Goal: Use online tool/utility: Utilize a website feature to perform a specific function

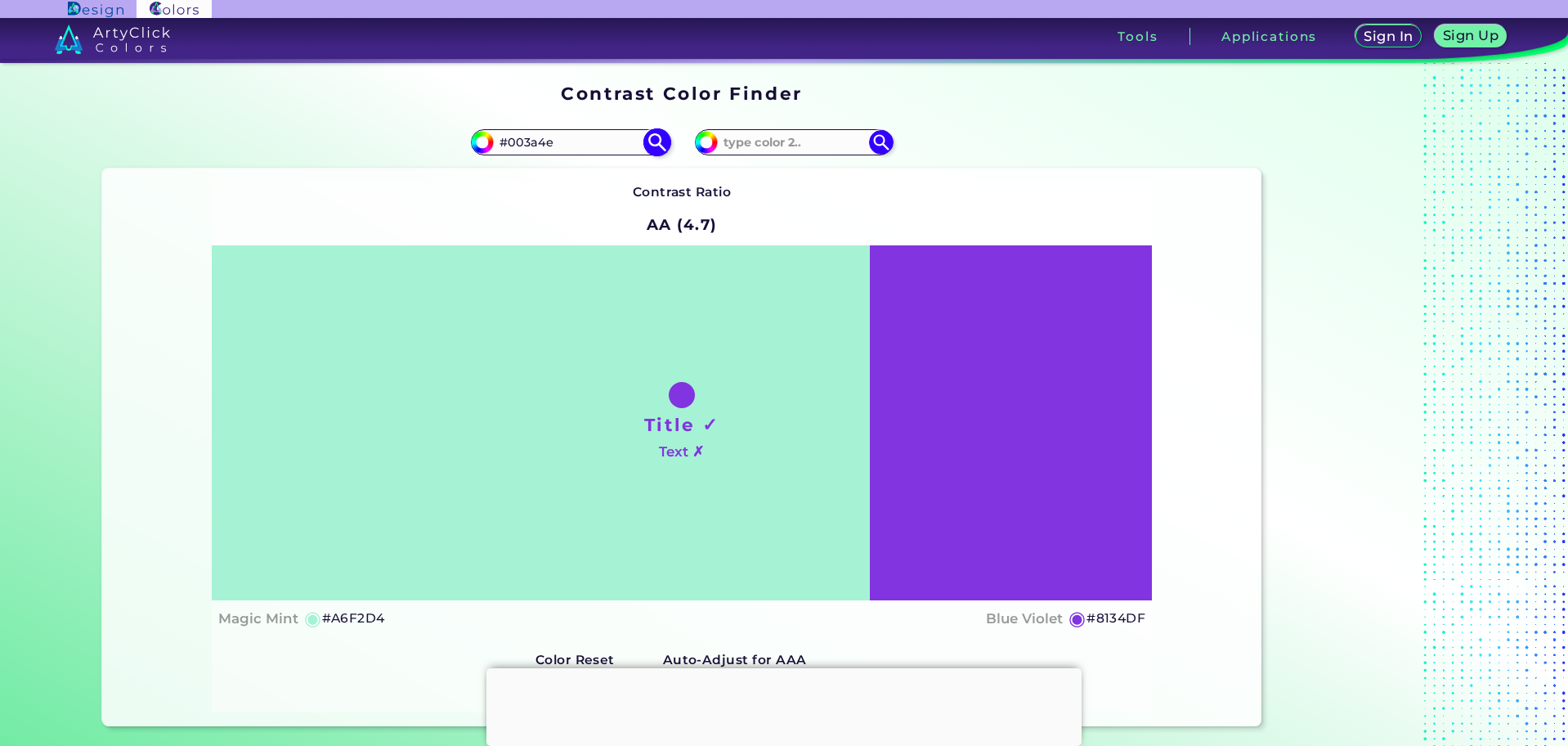
type input "#003a4e"
click at [649, 146] on img at bounding box center [657, 142] width 29 height 29
type input "#003a4e"
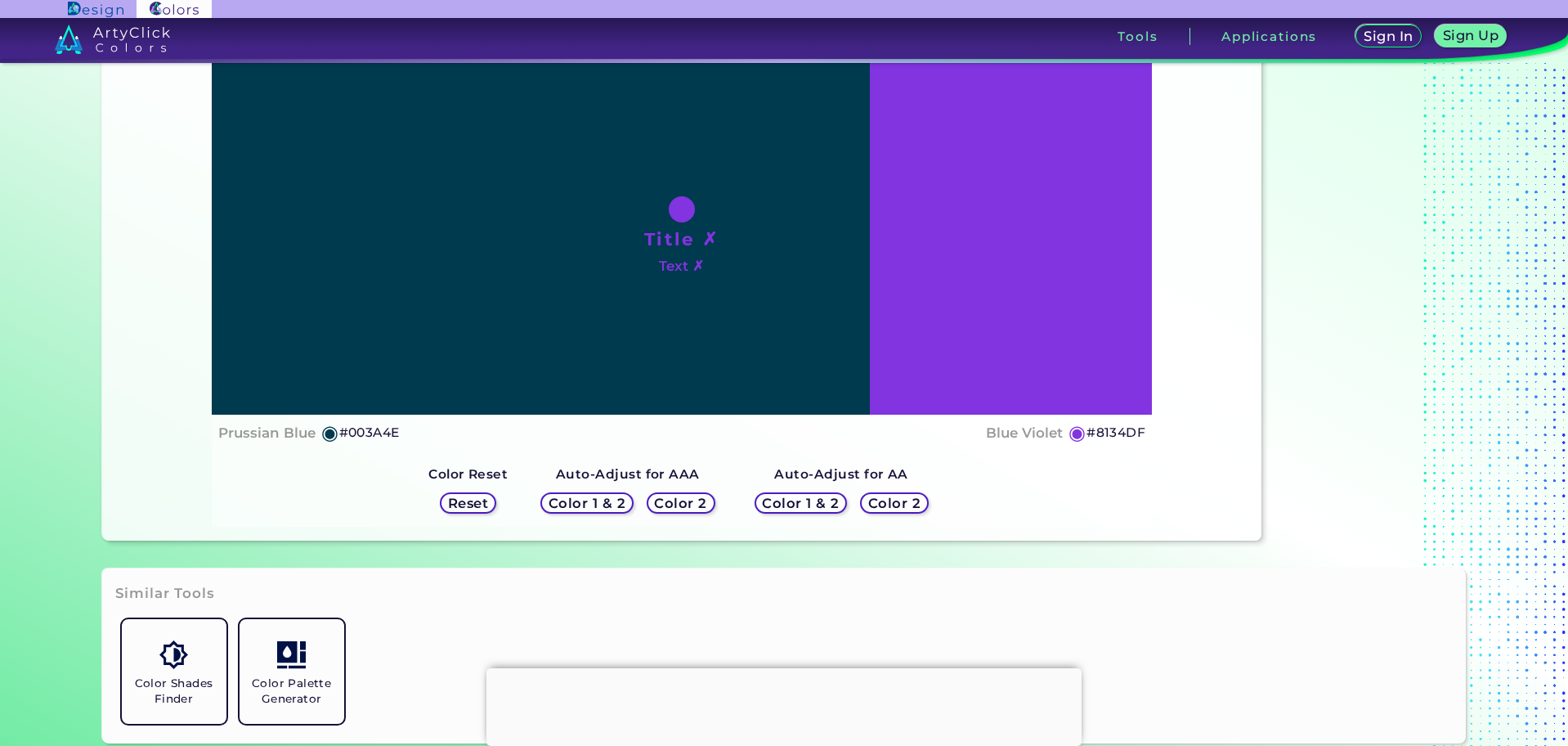
scroll to position [190, 0]
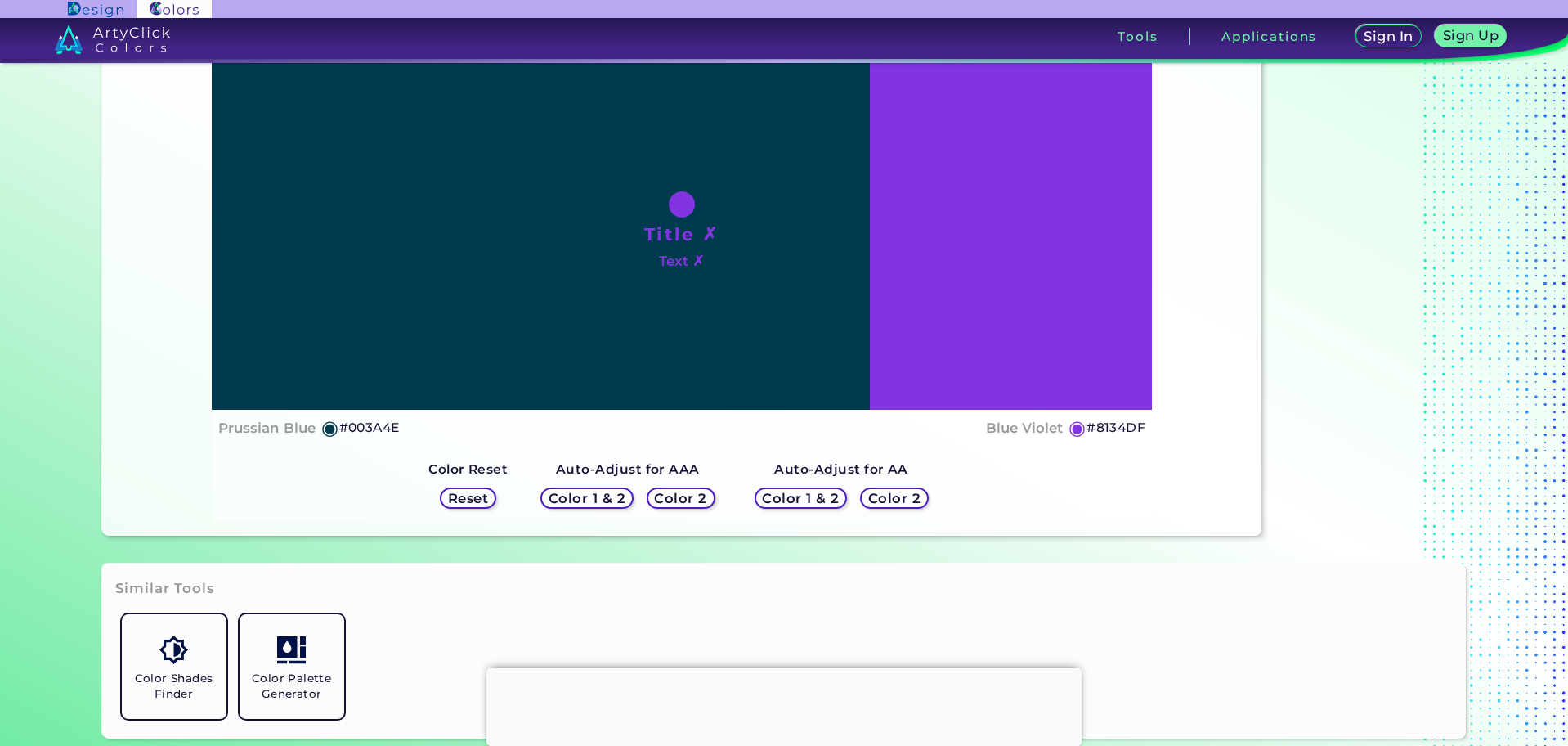
click at [679, 503] on h5 "Color 2" at bounding box center [680, 498] width 47 height 12
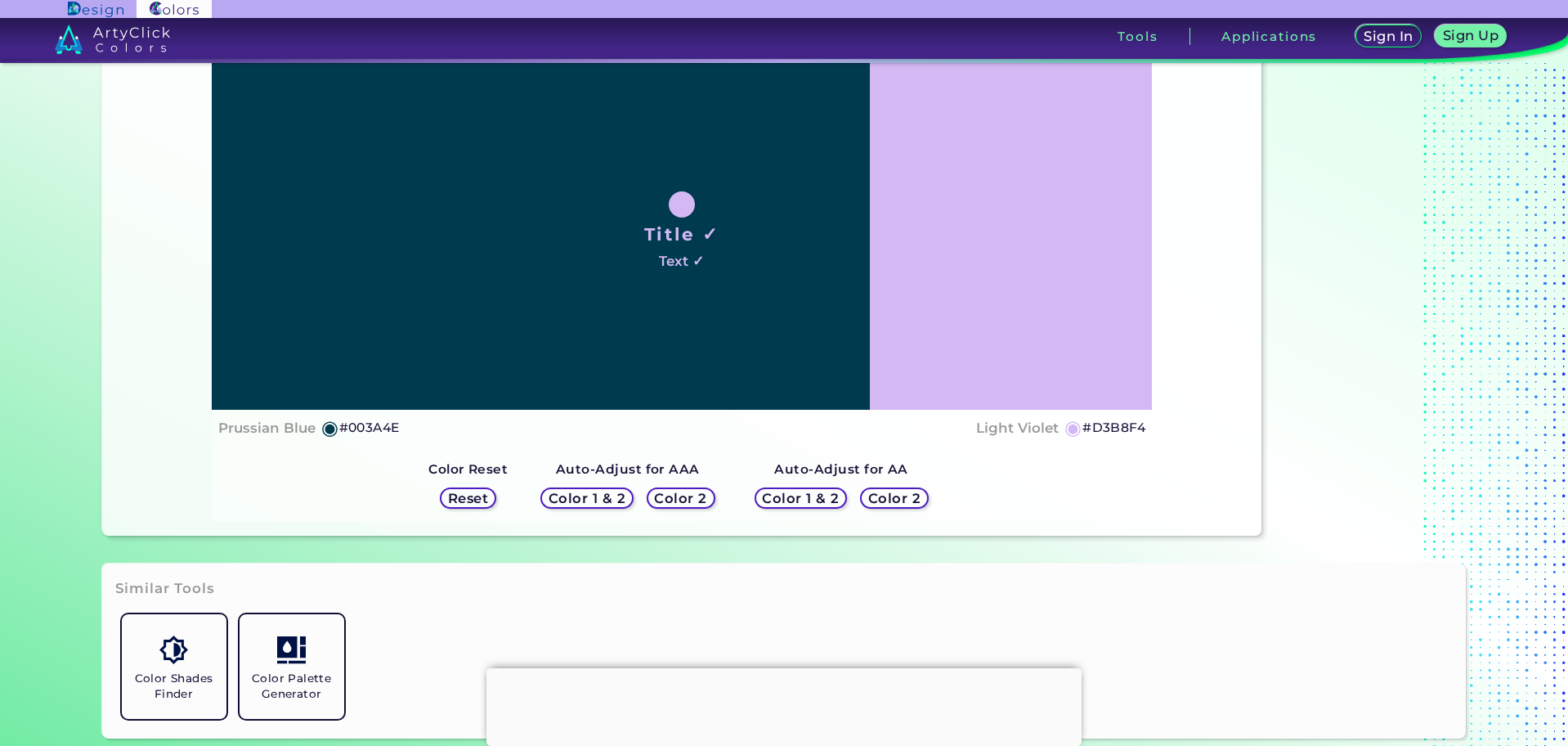
click at [679, 503] on h5 "Color 2" at bounding box center [680, 498] width 47 height 12
click at [884, 504] on h5 "Color 2" at bounding box center [894, 498] width 47 height 12
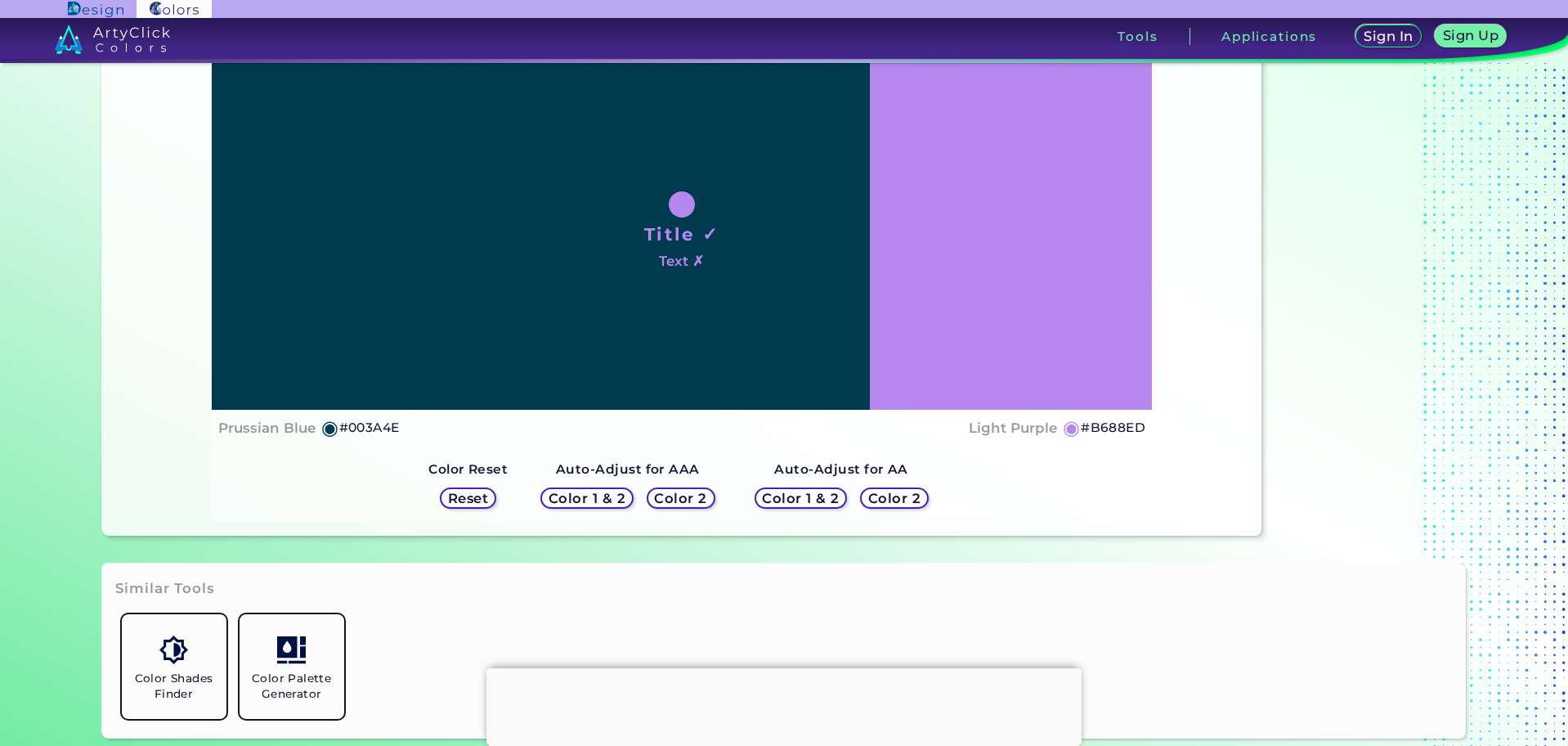
click at [884, 504] on h5 "Color 2" at bounding box center [894, 498] width 47 height 12
click at [675, 496] on h5 "Color 2" at bounding box center [680, 498] width 47 height 12
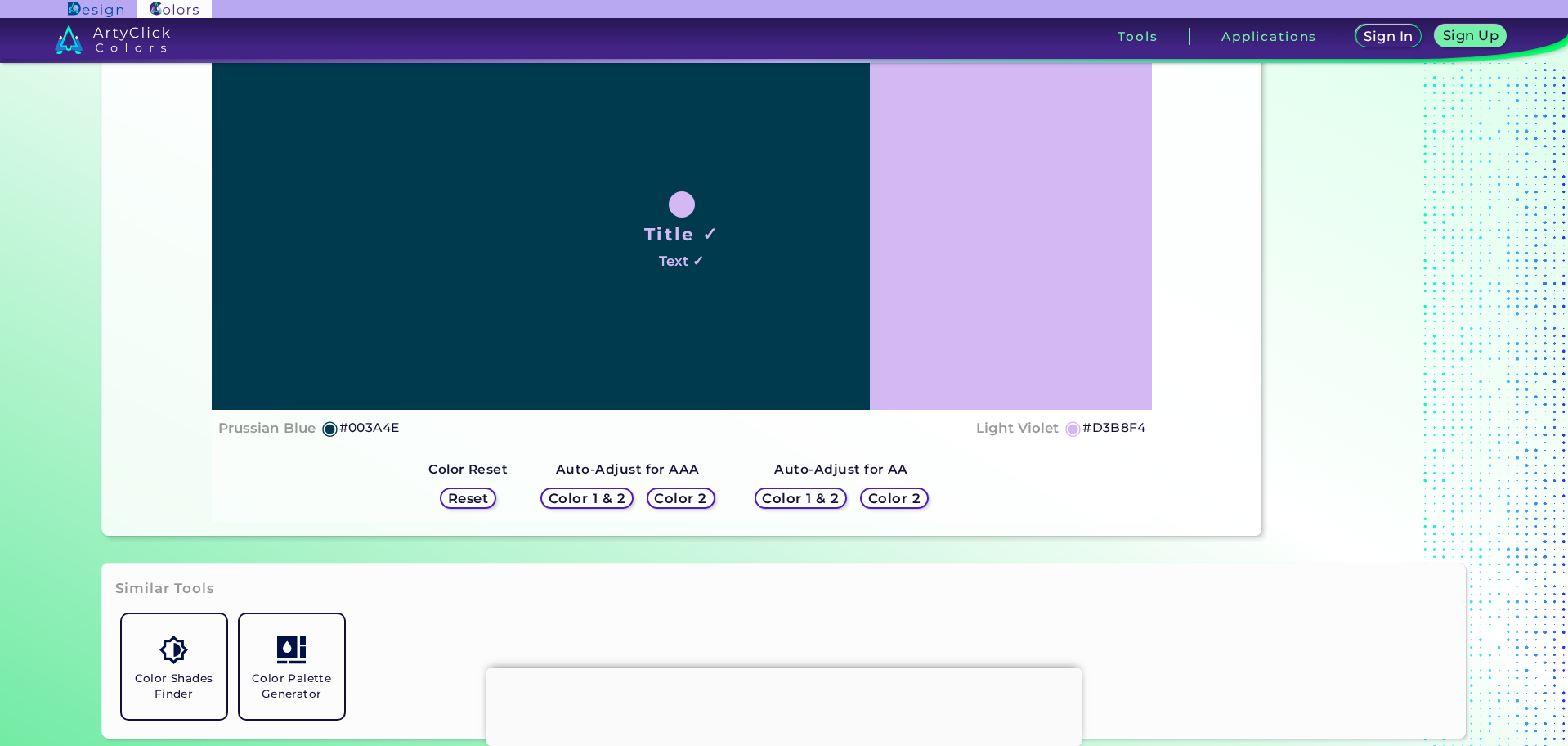
click at [675, 496] on h5 "Color 2" at bounding box center [680, 498] width 47 height 12
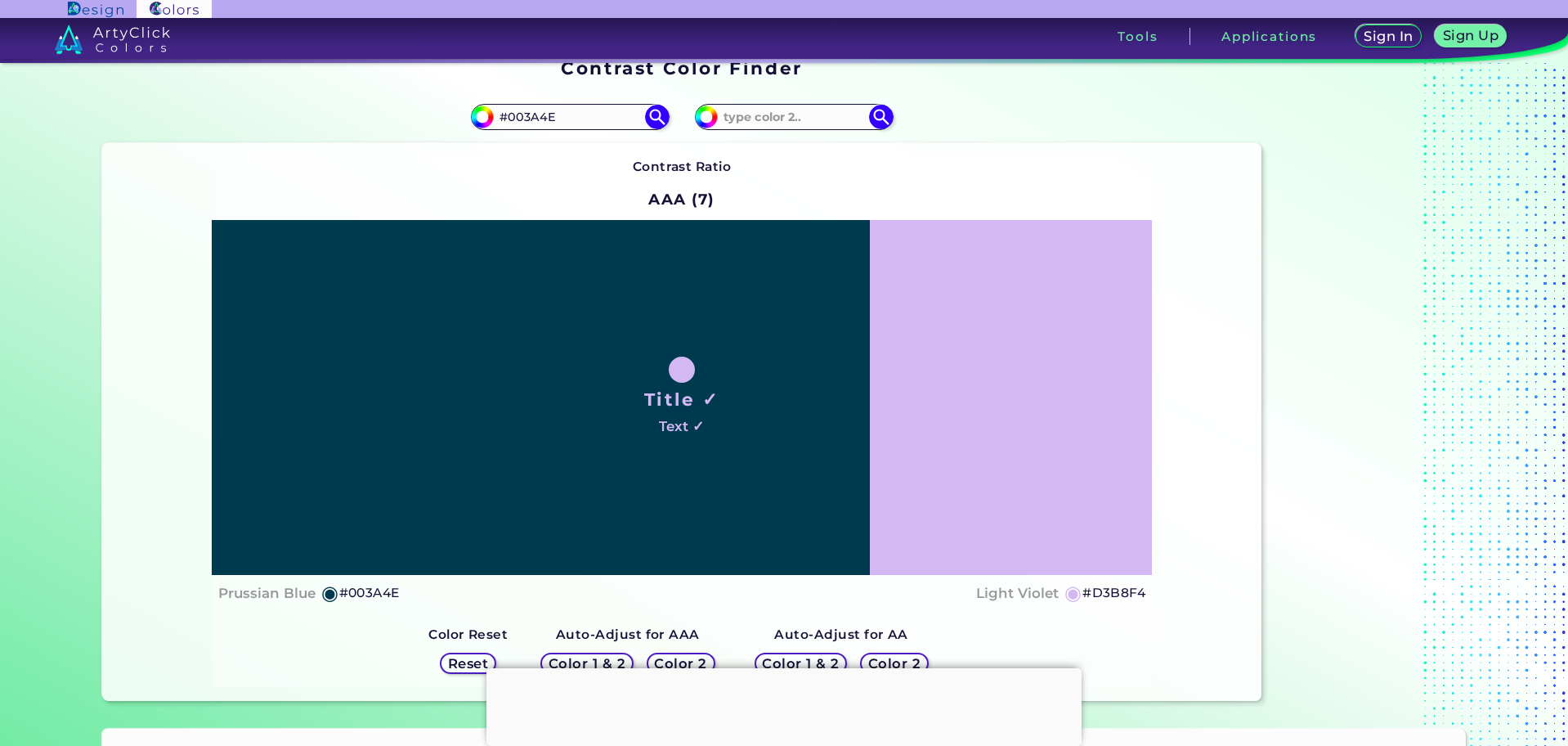
scroll to position [0, 0]
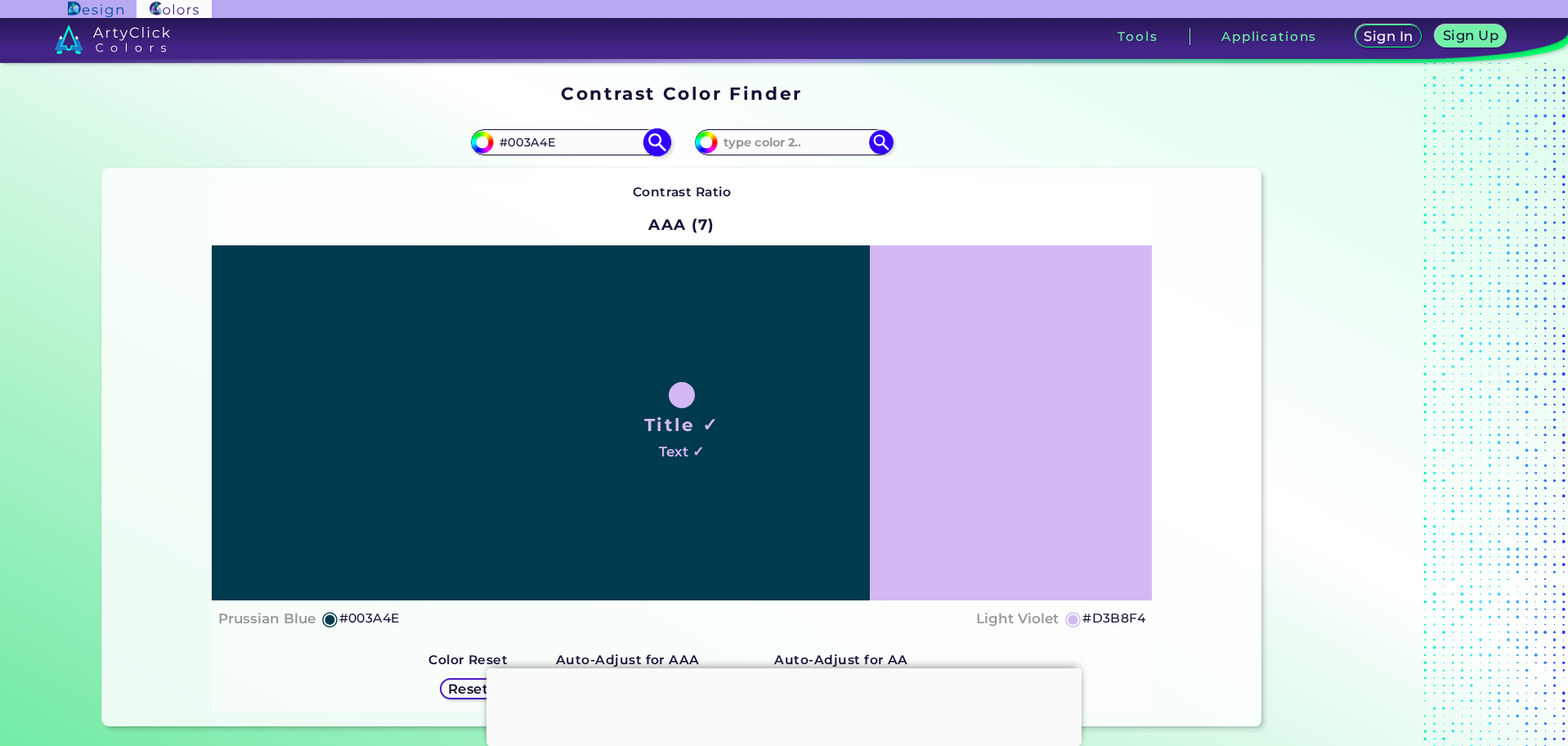
click at [592, 142] on input "#003A4E" at bounding box center [570, 142] width 152 height 22
type input "#780109"
click at [655, 137] on img at bounding box center [657, 142] width 29 height 29
type input "#780109"
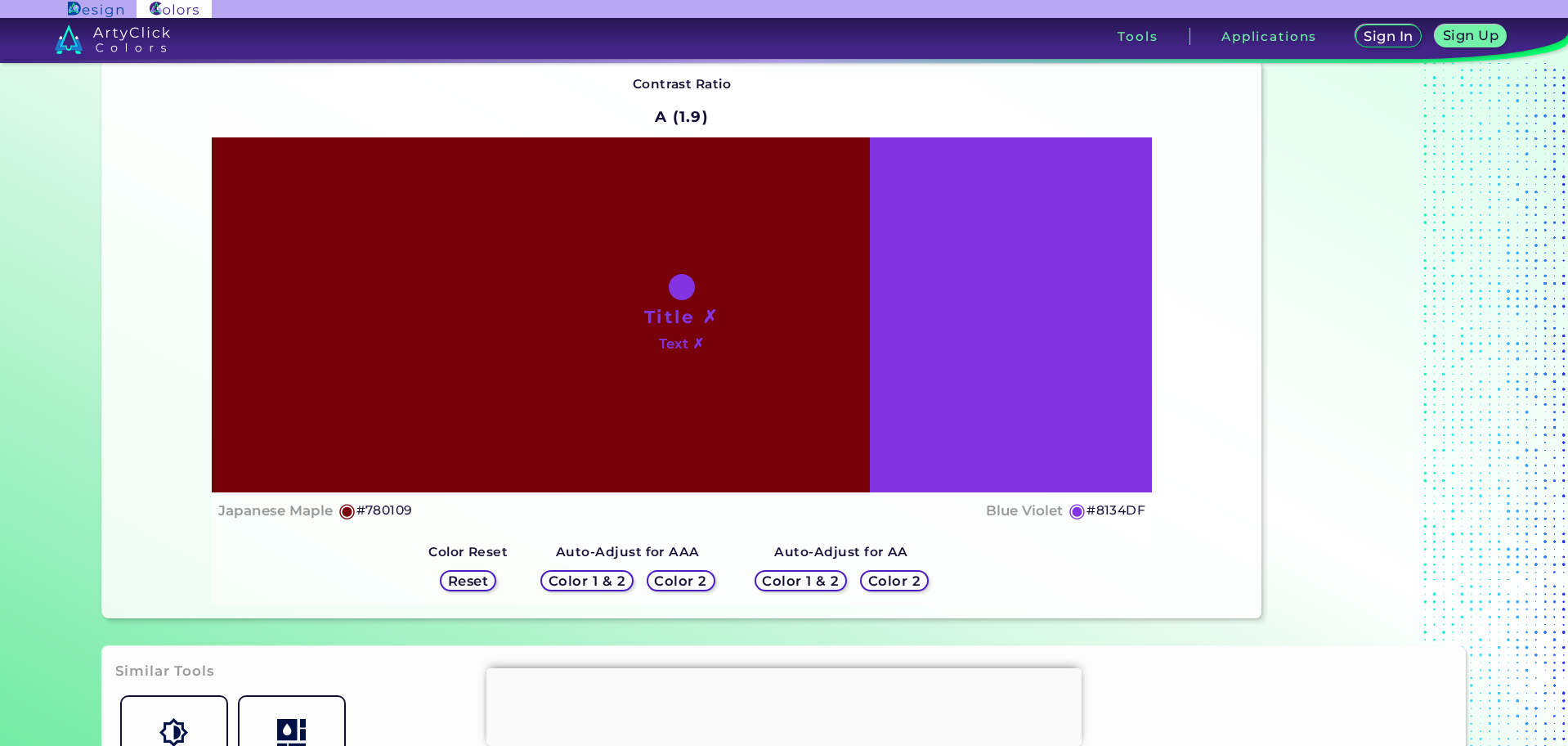
scroll to position [108, 0]
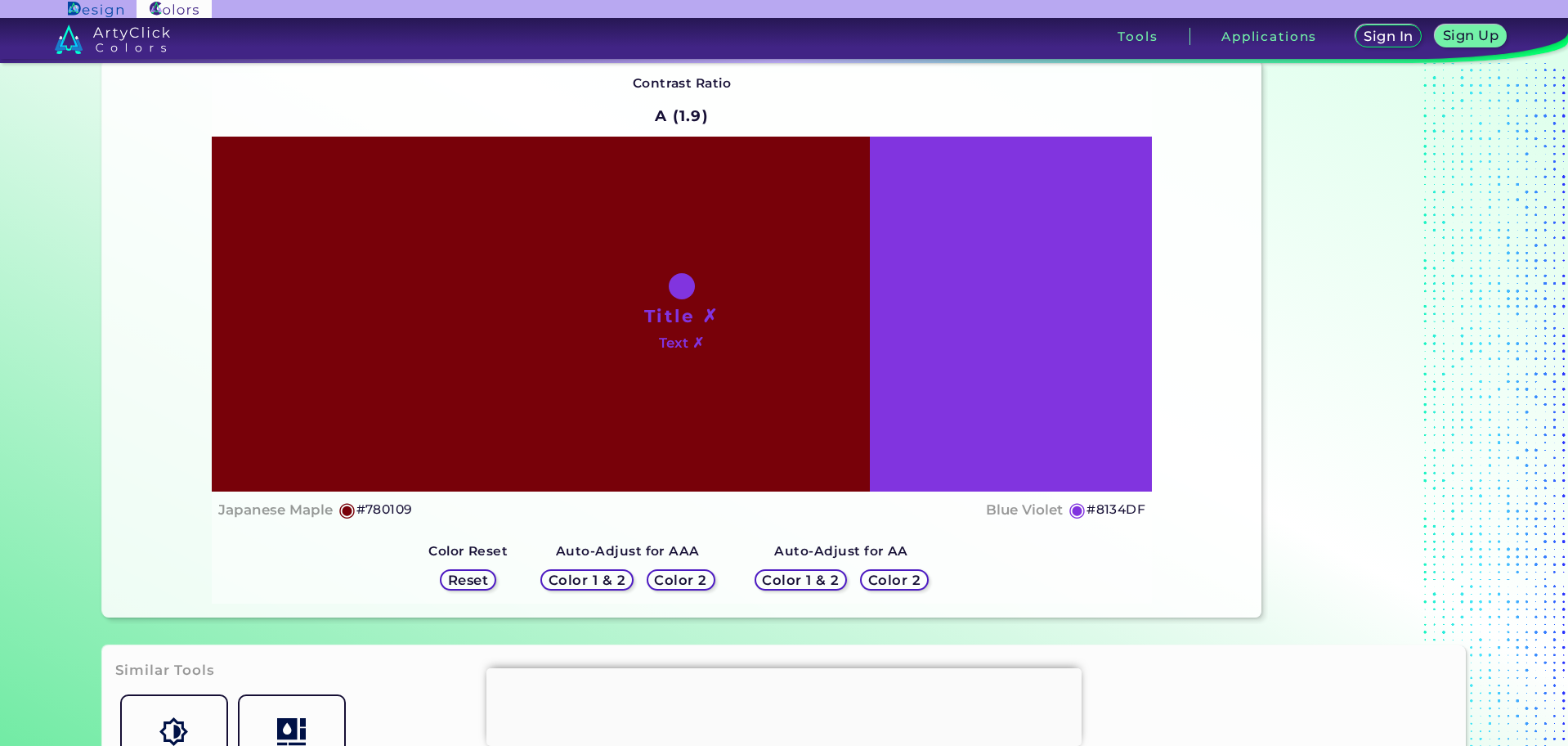
click at [687, 580] on h5 "Color 2" at bounding box center [680, 580] width 47 height 12
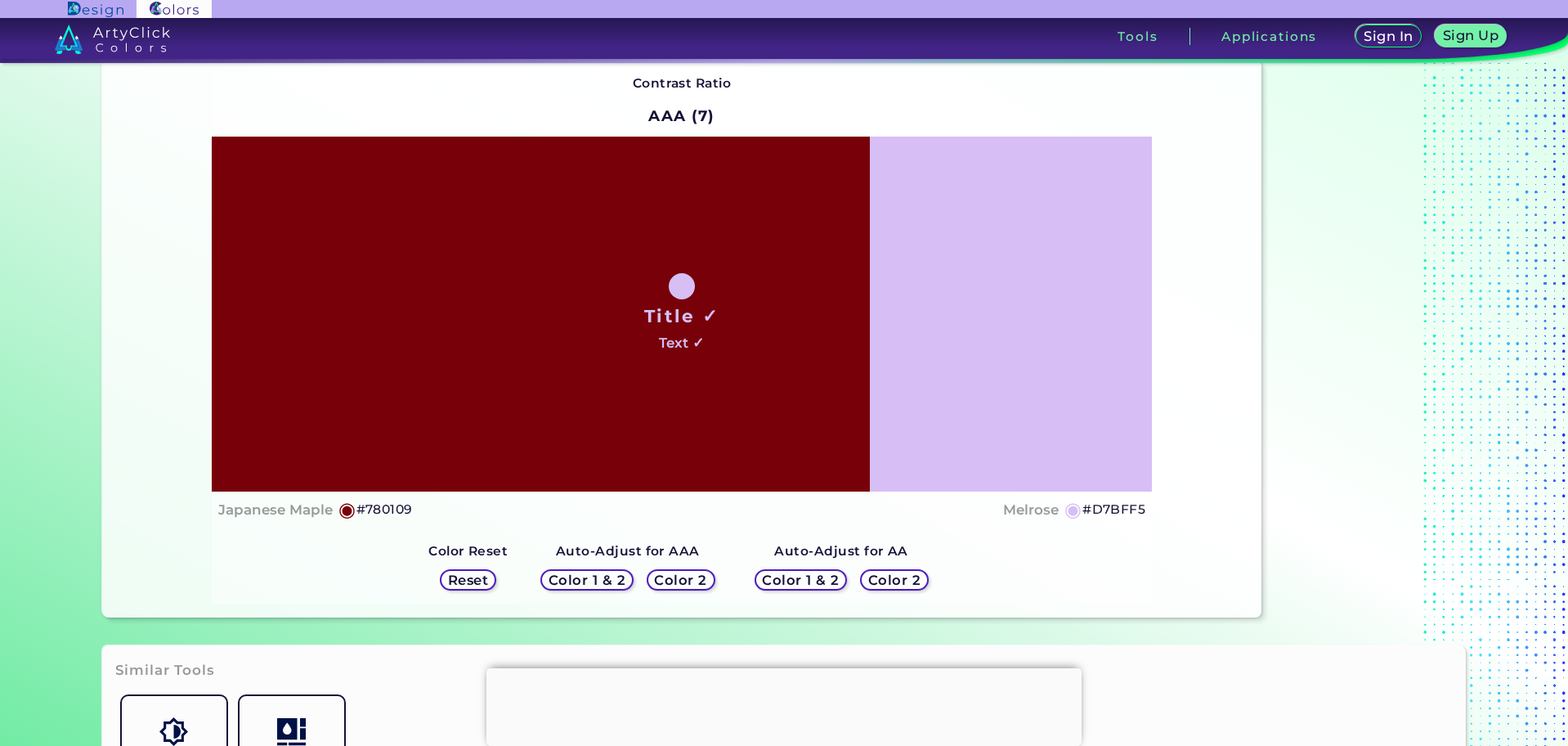
click at [687, 580] on h5 "Color 2" at bounding box center [680, 580] width 47 height 12
click at [874, 584] on h5 "Color 2" at bounding box center [894, 580] width 47 height 12
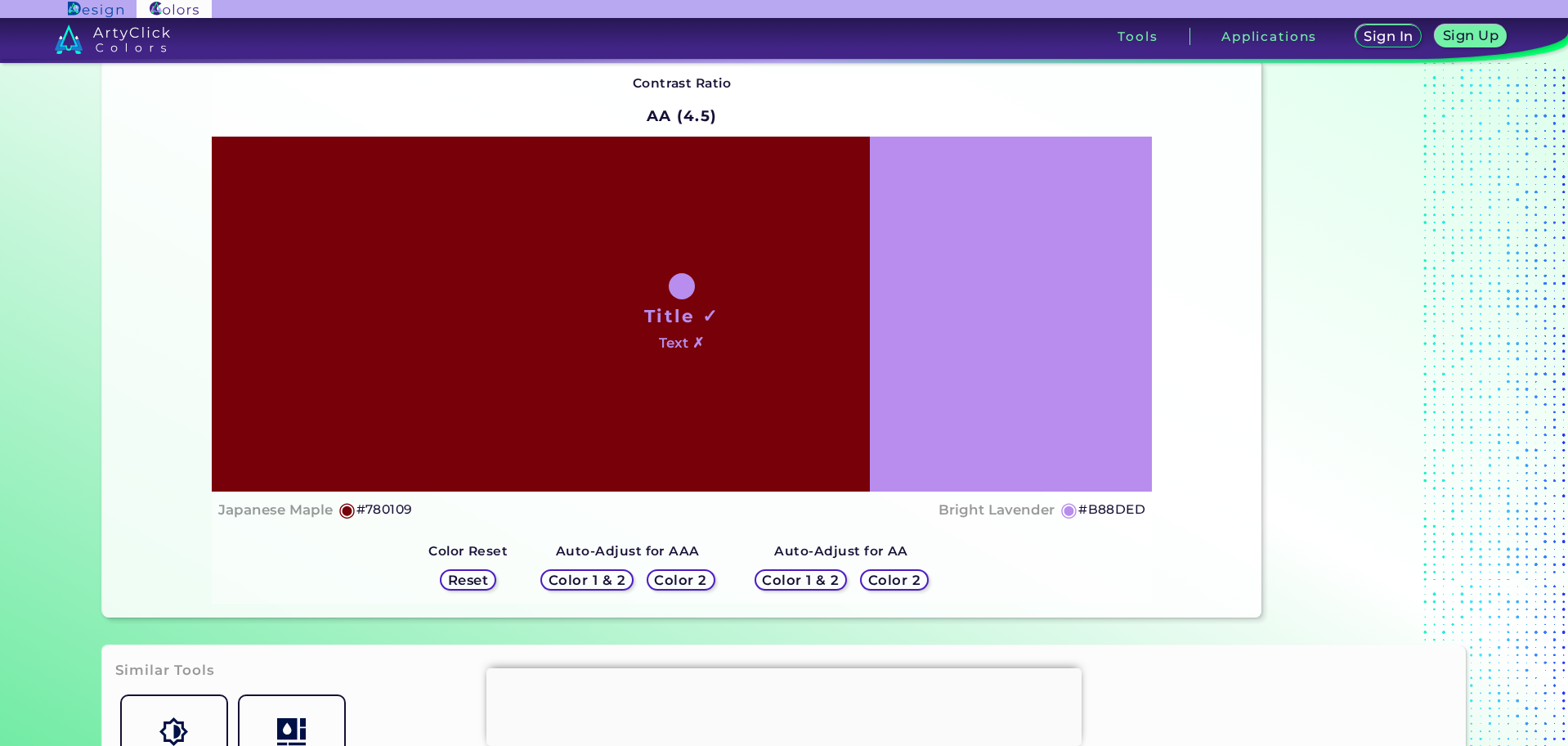
click at [874, 584] on h5 "Color 2" at bounding box center [894, 580] width 47 height 12
click at [601, 575] on h5 "Color 1 & 2" at bounding box center [587, 580] width 70 height 12
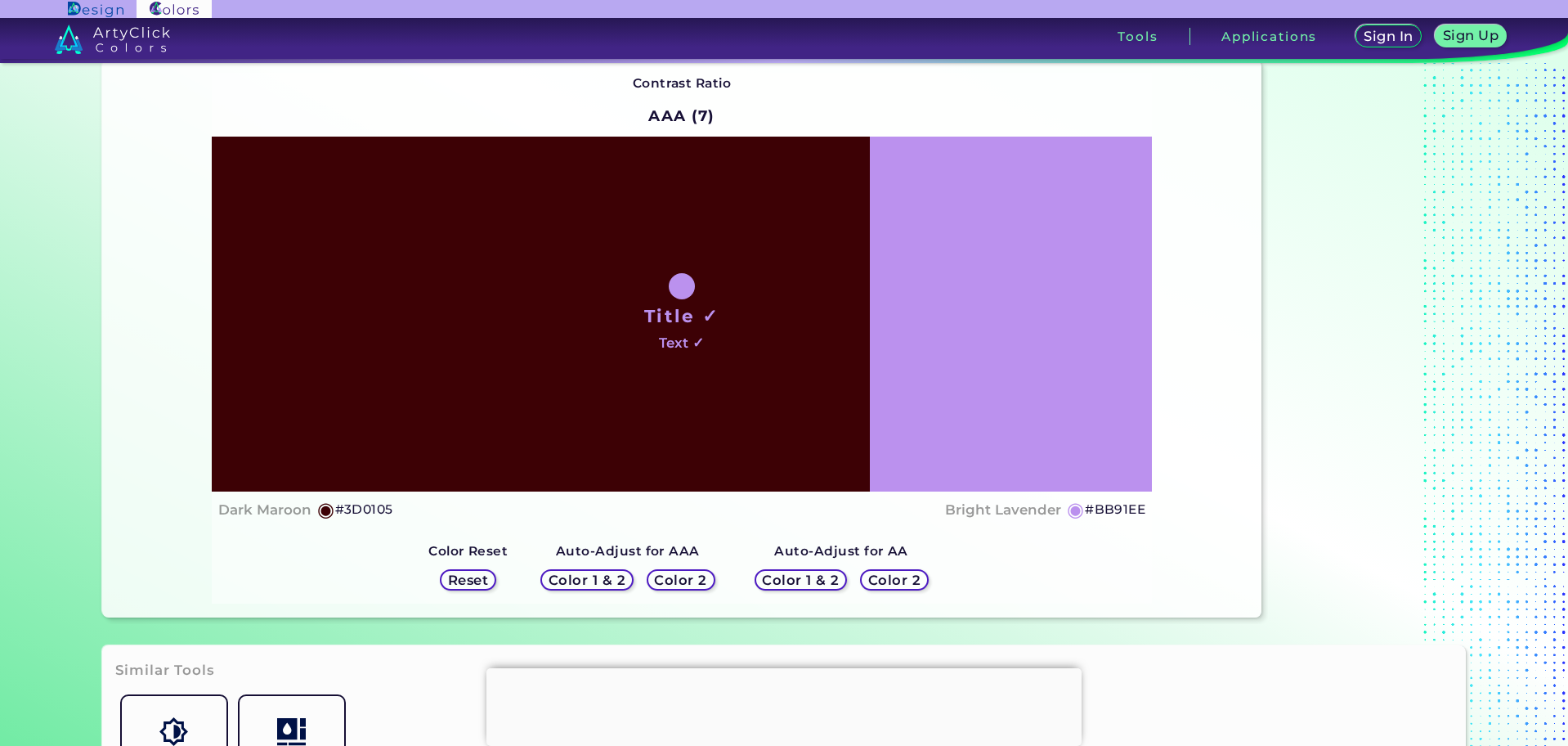
click at [601, 575] on h5 "Color 1 & 2" at bounding box center [587, 580] width 70 height 12
click at [782, 584] on h5 "Color 1 & 2" at bounding box center [801, 580] width 70 height 12
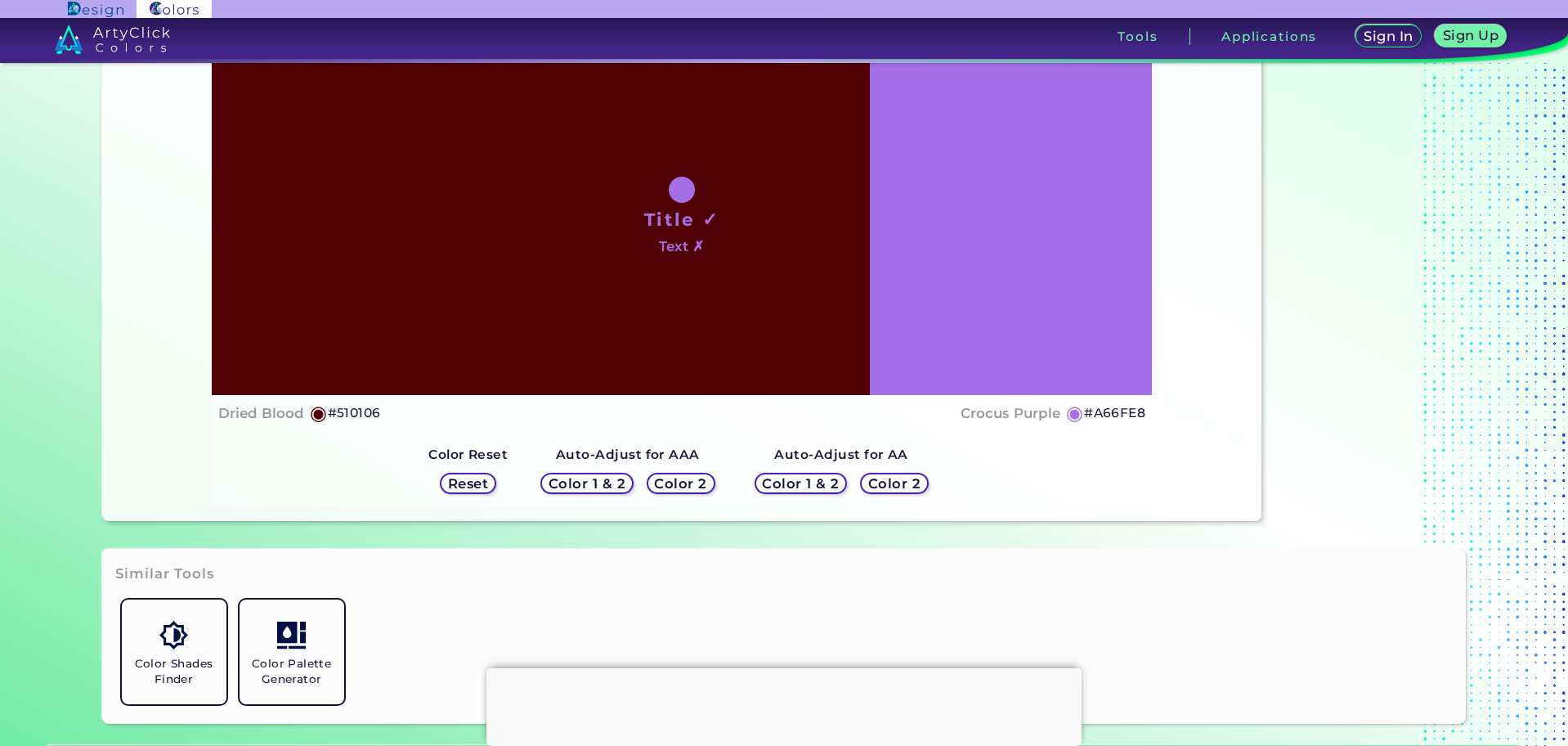
scroll to position [219, 0]
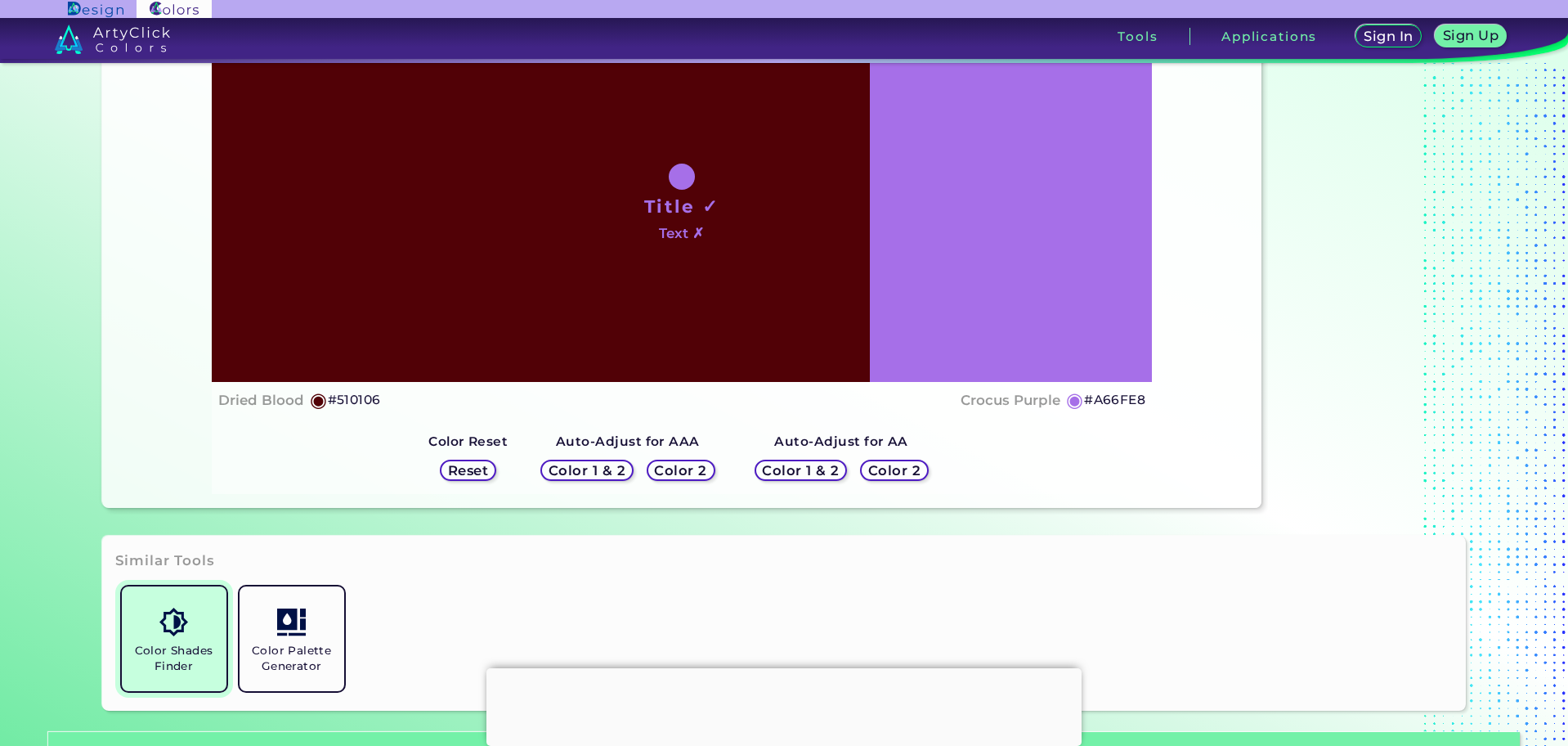
click at [200, 643] on h5 "Color Shades Finder" at bounding box center [174, 659] width 92 height 31
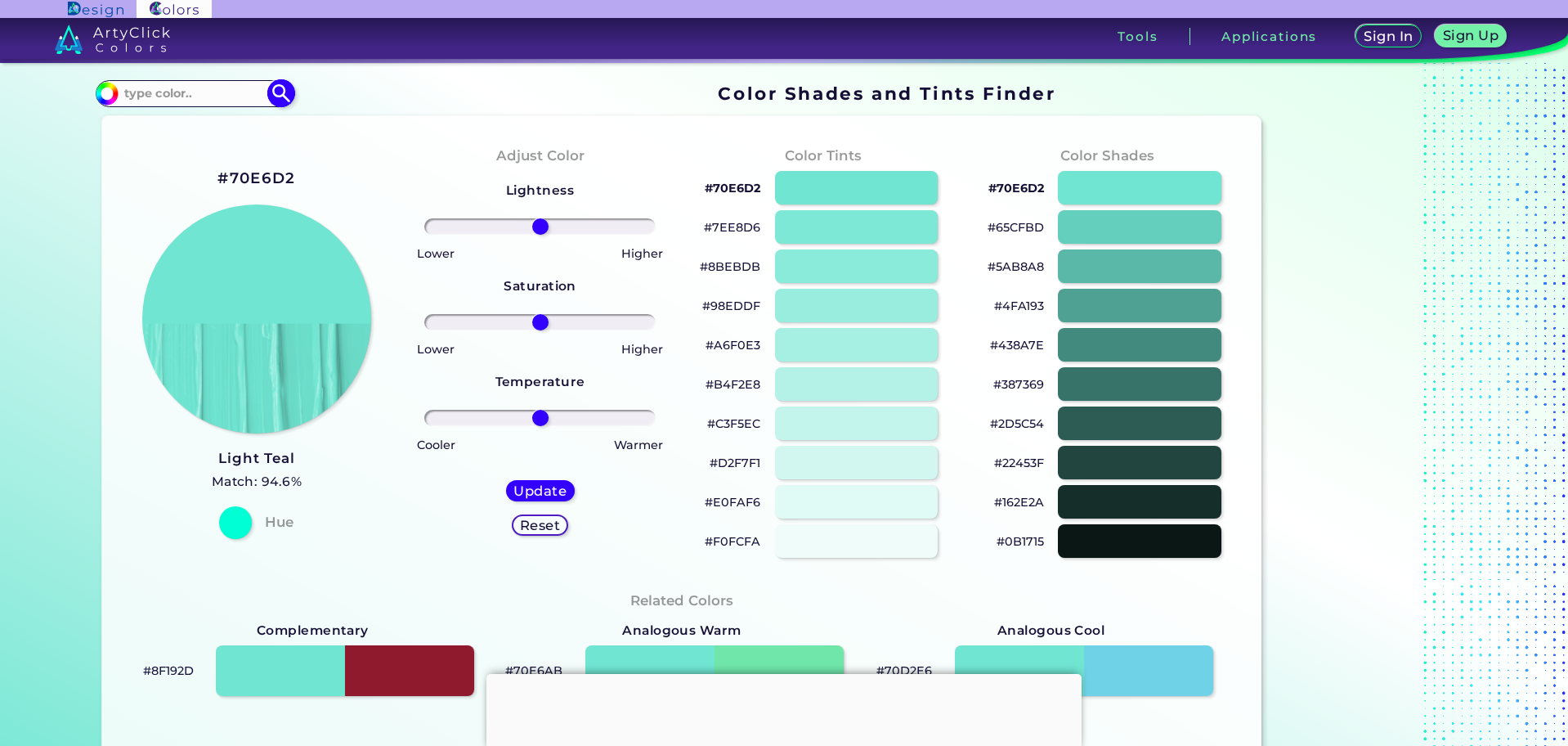
click at [186, 97] on input at bounding box center [194, 94] width 152 height 22
click at [119, 83] on input "780109" at bounding box center [194, 94] width 152 height 22
type input "#780109"
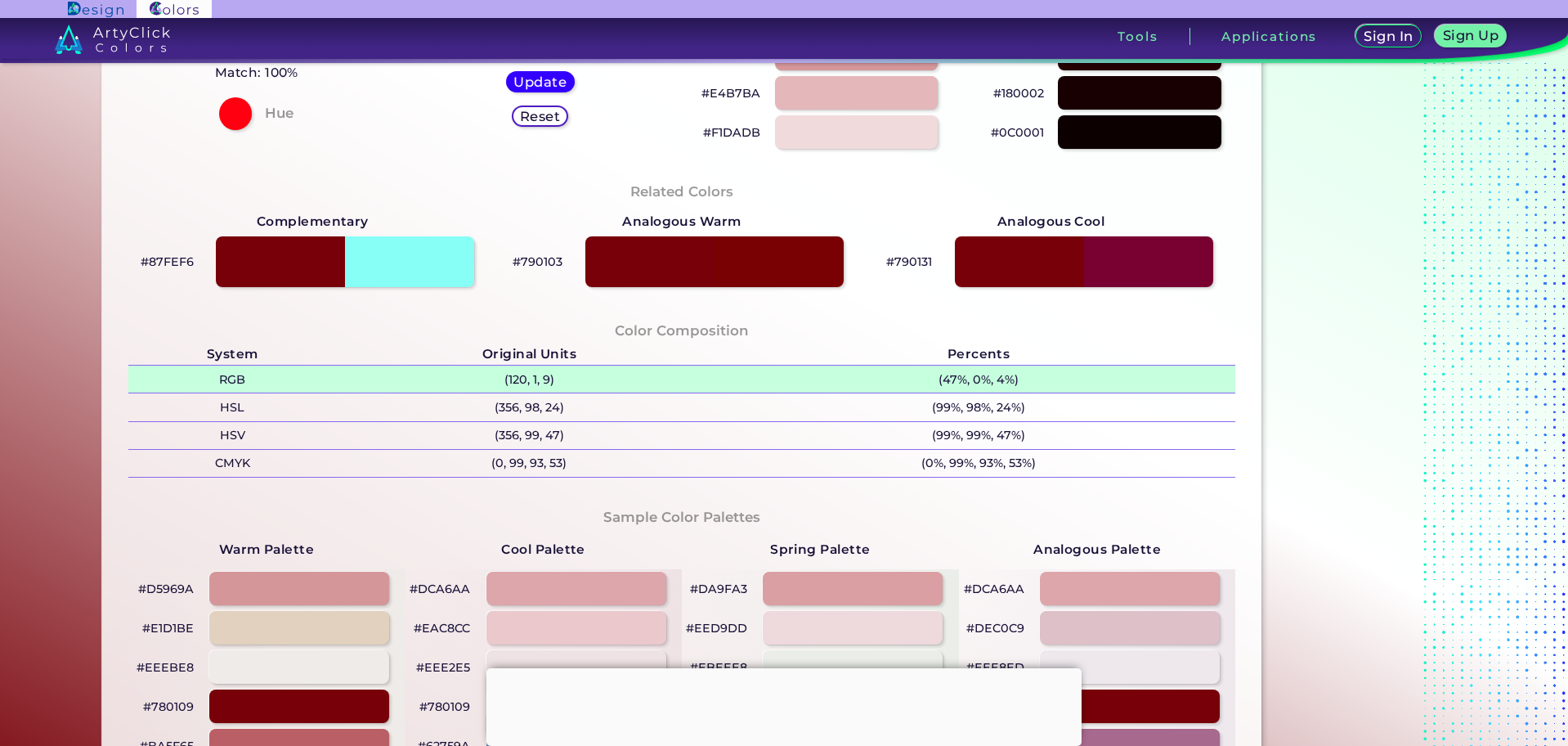
scroll to position [436, 0]
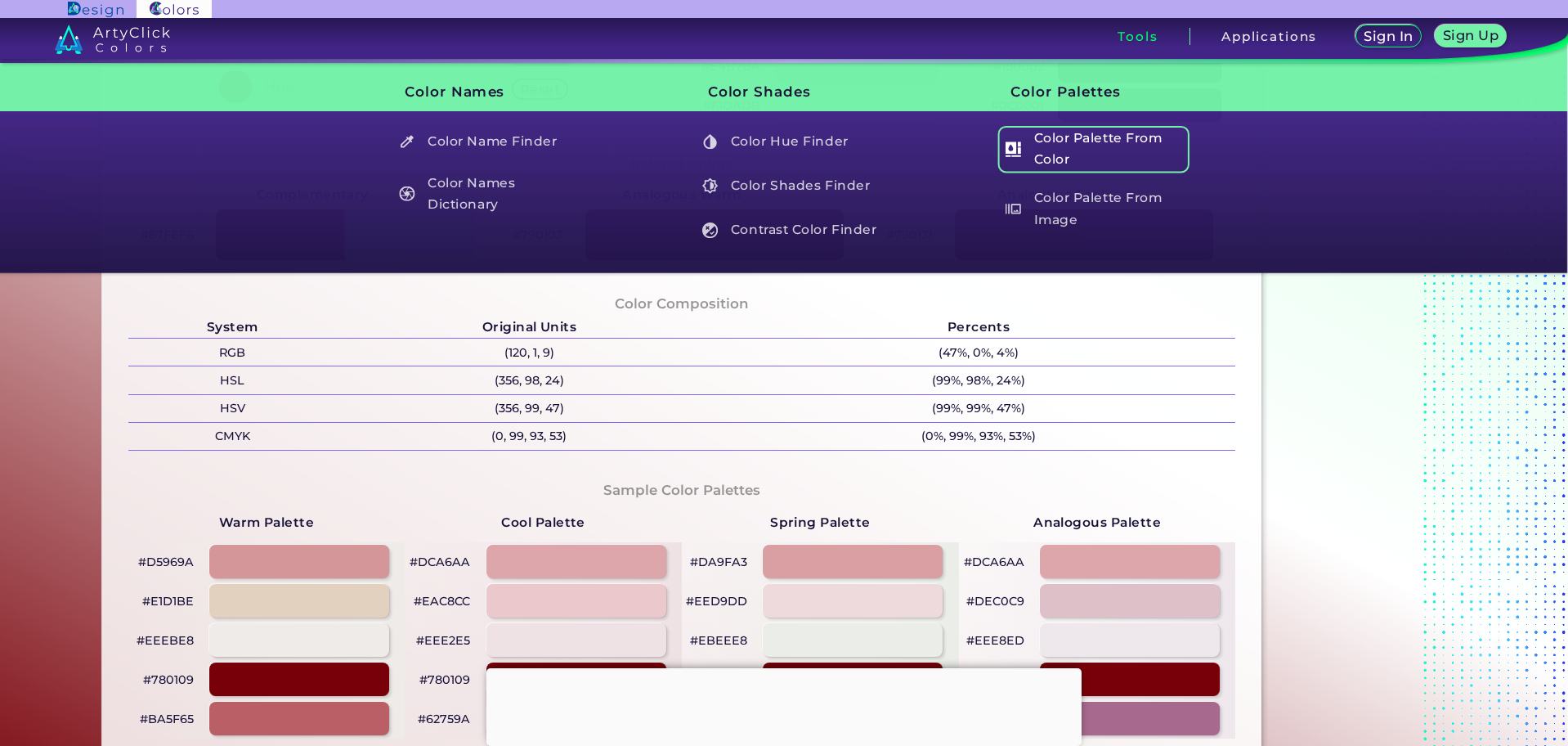
drag, startPoint x: 1037, startPoint y: 132, endPoint x: 1072, endPoint y: 166, distance: 48.8
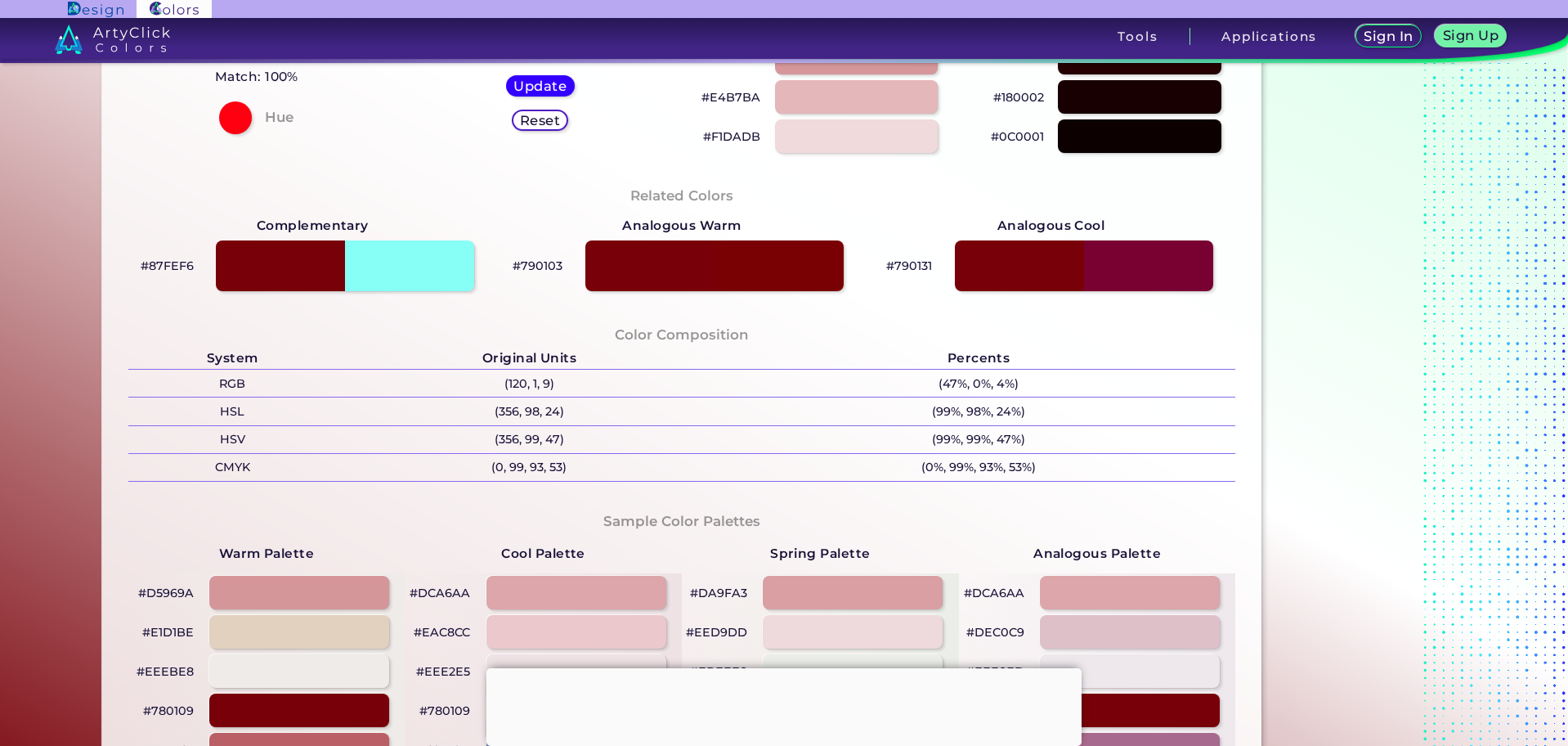
scroll to position [382, 0]
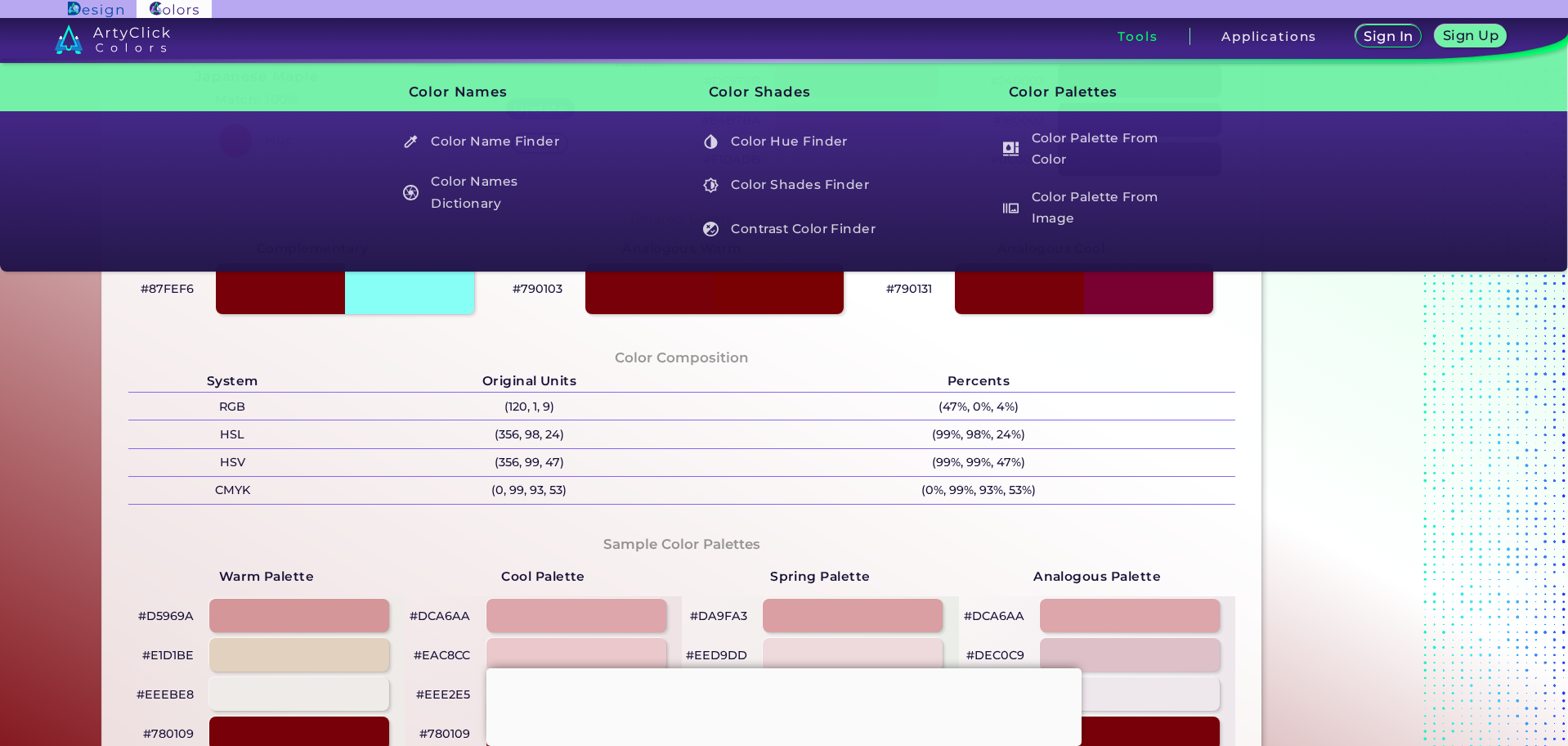
click at [1136, 35] on h3 "Tools" at bounding box center [1138, 36] width 40 height 12
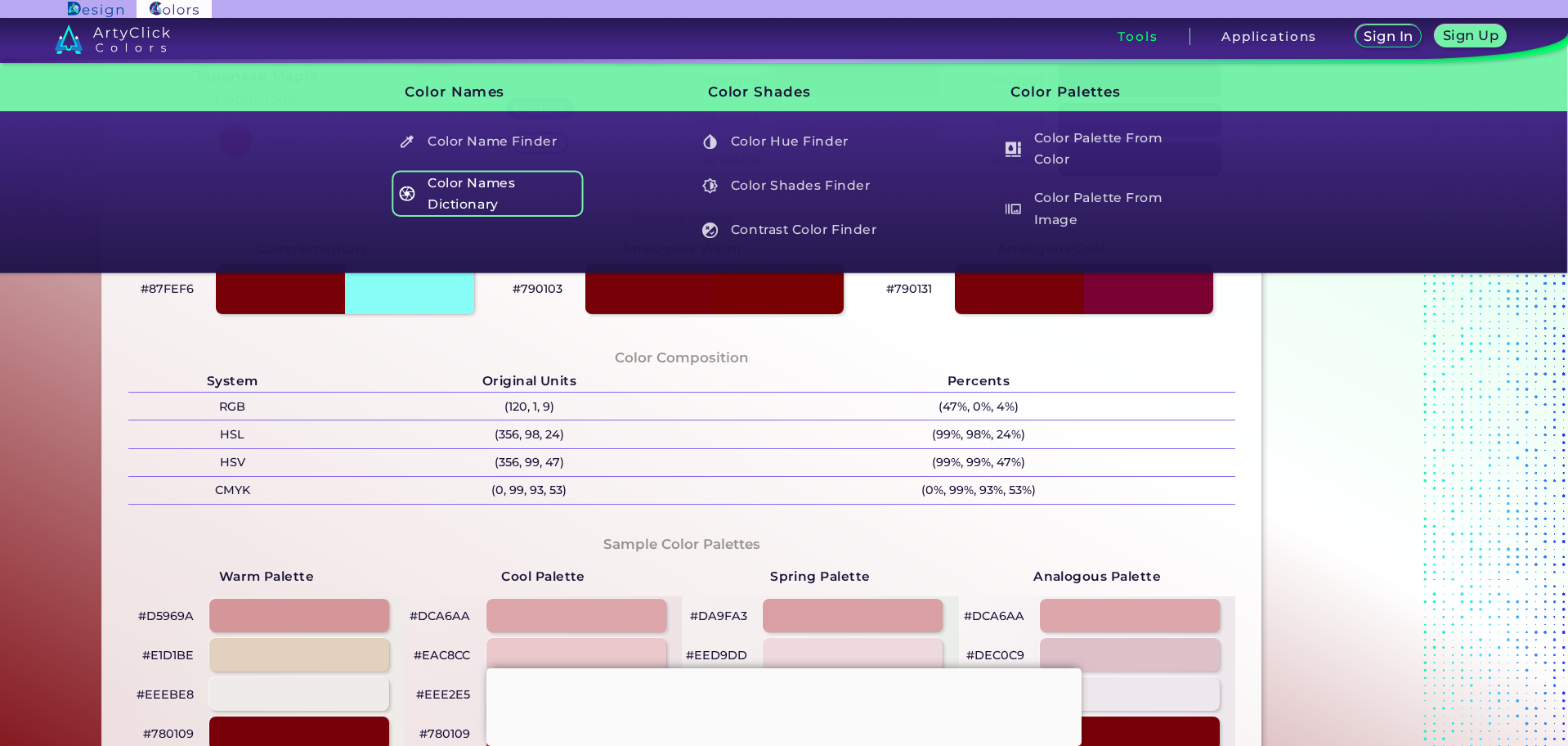
click at [513, 178] on h5 "Color Names Dictionary" at bounding box center [487, 194] width 192 height 46
